Goal: Task Accomplishment & Management: Manage account settings

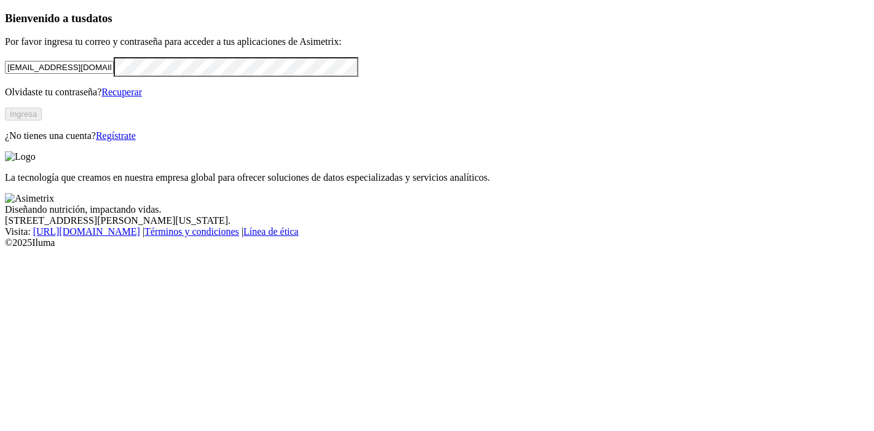
type input "[EMAIL_ADDRESS][DOMAIN_NAME]"
drag, startPoint x: 65, startPoint y: 226, endPoint x: 74, endPoint y: 223, distance: 9.7
click at [65, 98] on p "Olvidaste tu contraseña? Recuperar" at bounding box center [437, 92] width 864 height 11
click at [42, 121] on button "Ingresa" at bounding box center [23, 114] width 37 height 13
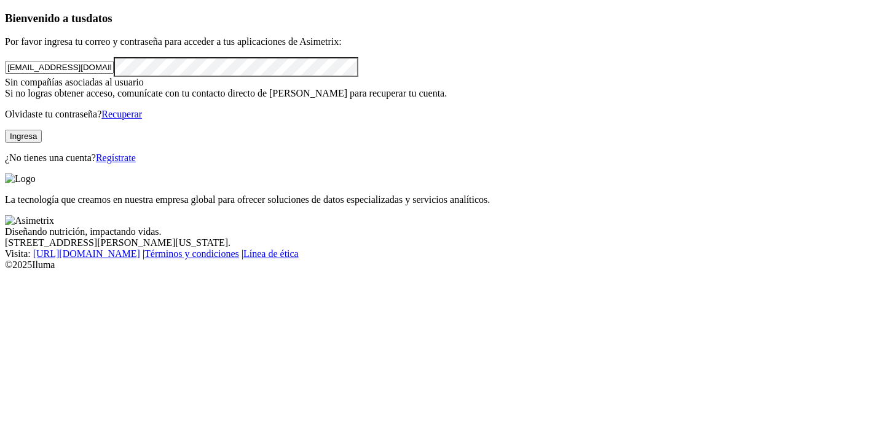
click at [42, 143] on button "Ingresa" at bounding box center [23, 136] width 37 height 13
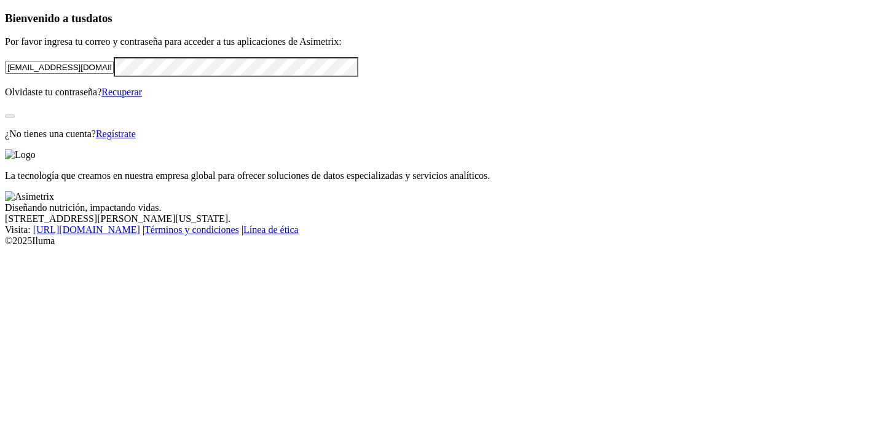
drag, startPoint x: 86, startPoint y: 137, endPoint x: 256, endPoint y: 148, distance: 170.7
click at [114, 74] on input "[EMAIL_ADDRESS][DOMAIN_NAME]" at bounding box center [59, 67] width 109 height 13
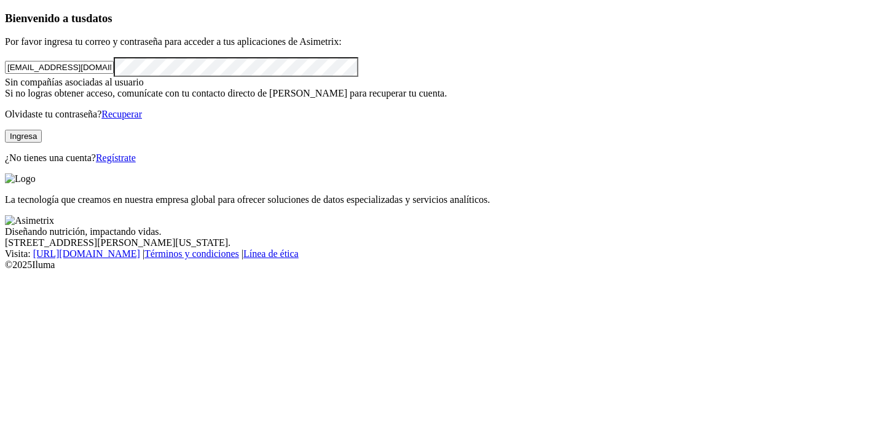
click at [304, 164] on div "Bienvenido a tus datos Por favor ingresa tu correo y contraseña para acceder a …" at bounding box center [437, 88] width 864 height 152
click at [42, 143] on button "Ingresa" at bounding box center [23, 136] width 37 height 13
